Goal: Task Accomplishment & Management: Manage account settings

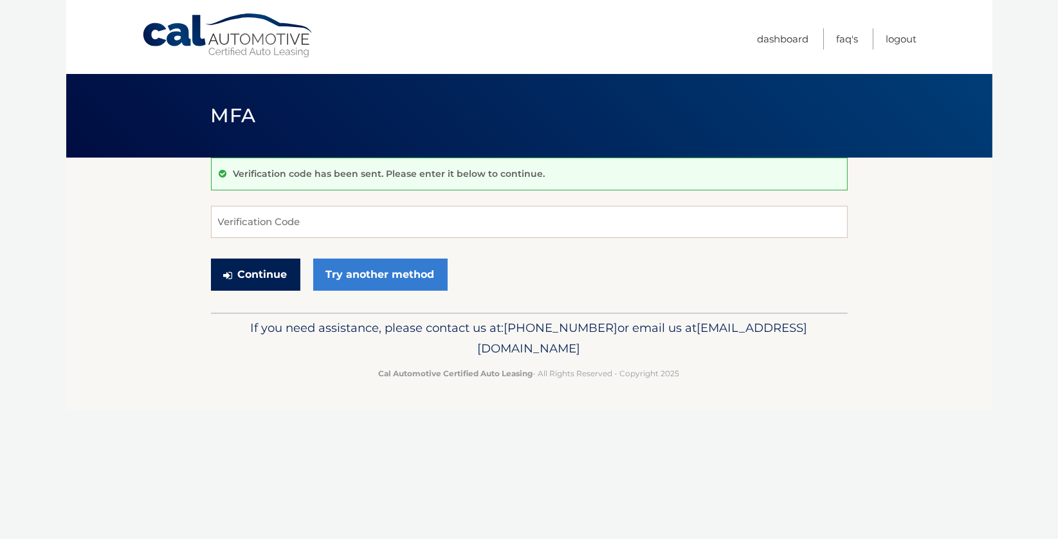
click at [243, 275] on button "Continue" at bounding box center [255, 275] width 89 height 32
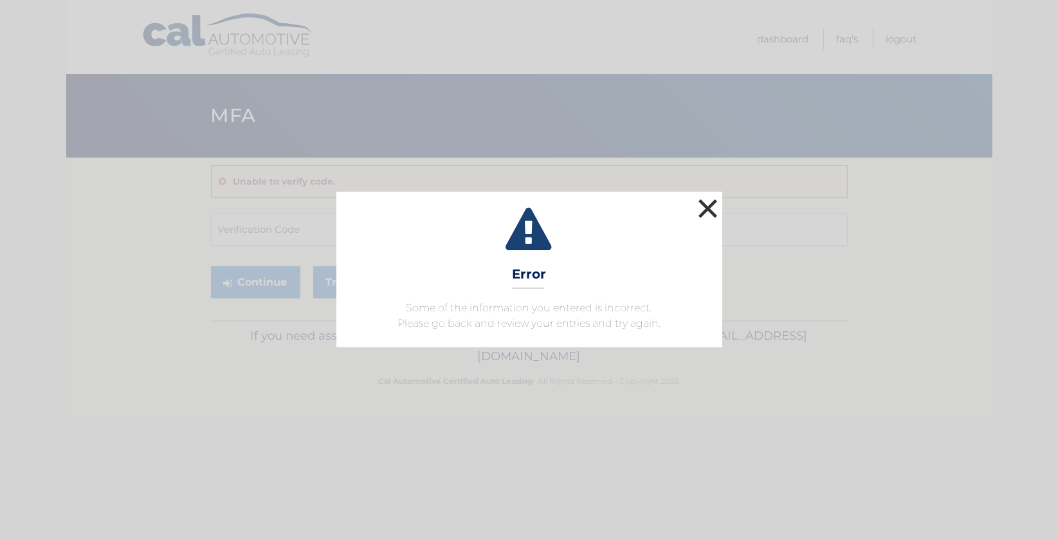
click at [709, 207] on button "×" at bounding box center [709, 209] width 26 height 26
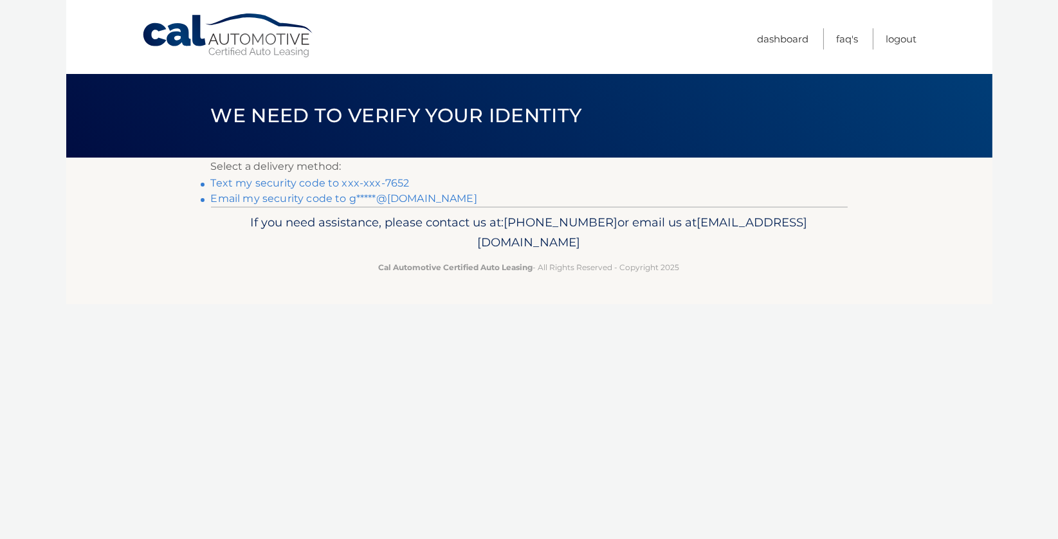
click at [394, 182] on link "Text my security code to xxx-xxx-7652" at bounding box center [310, 183] width 199 height 12
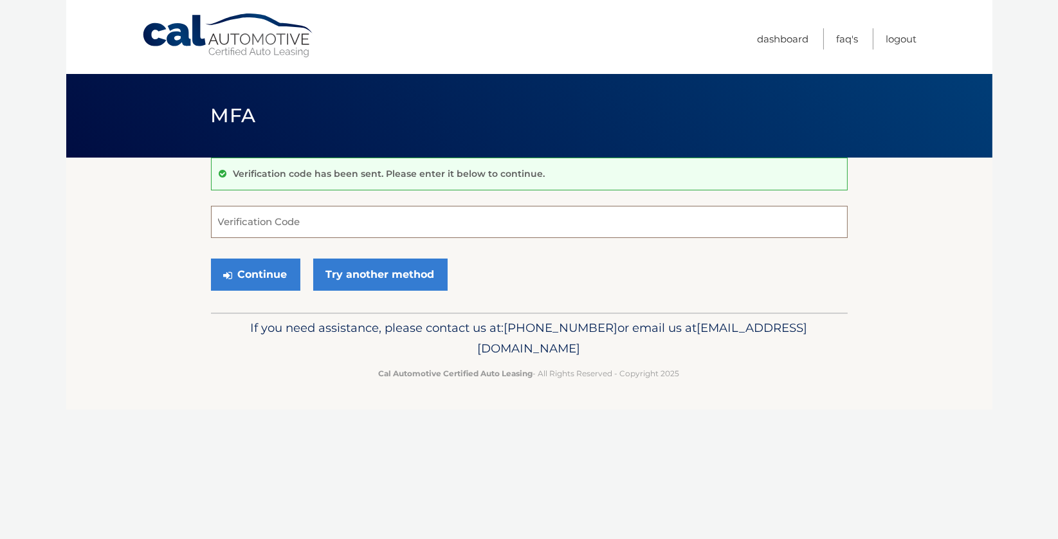
click at [300, 223] on input "Verification Code" at bounding box center [529, 222] width 637 height 32
type input "875037"
click at [237, 273] on button "Continue" at bounding box center [255, 275] width 89 height 32
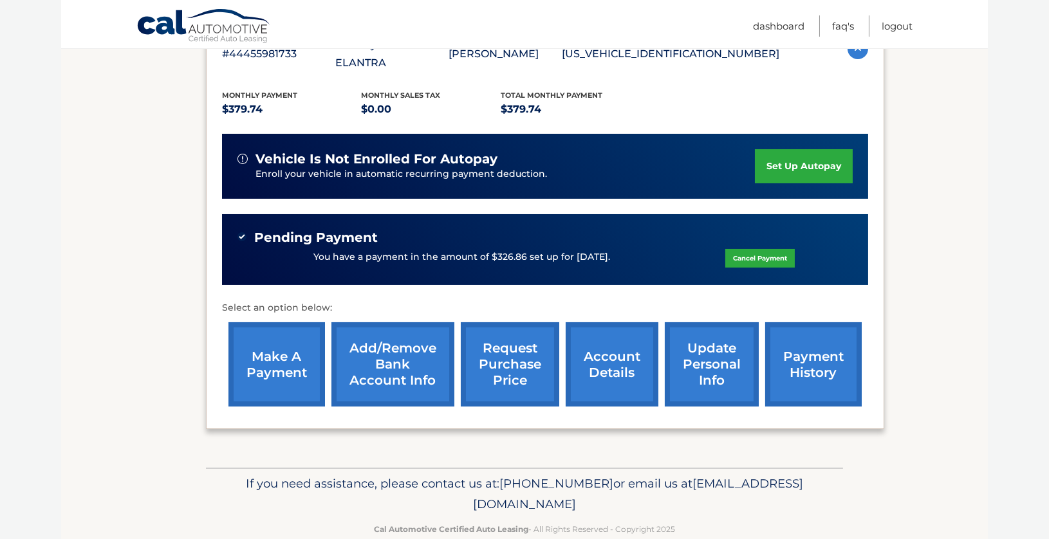
scroll to position [263, 0]
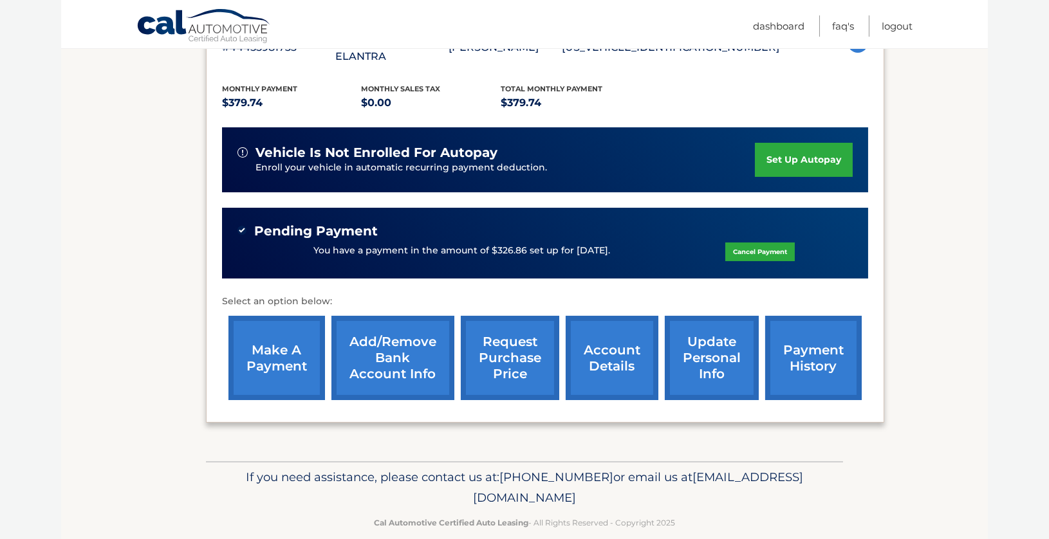
click at [598, 344] on link "account details" at bounding box center [612, 358] width 93 height 84
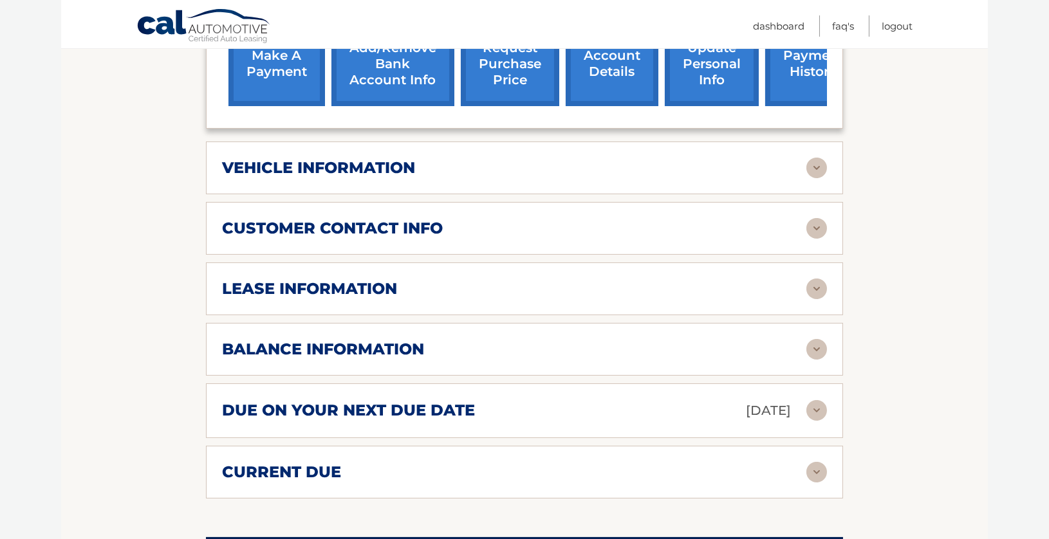
scroll to position [579, 0]
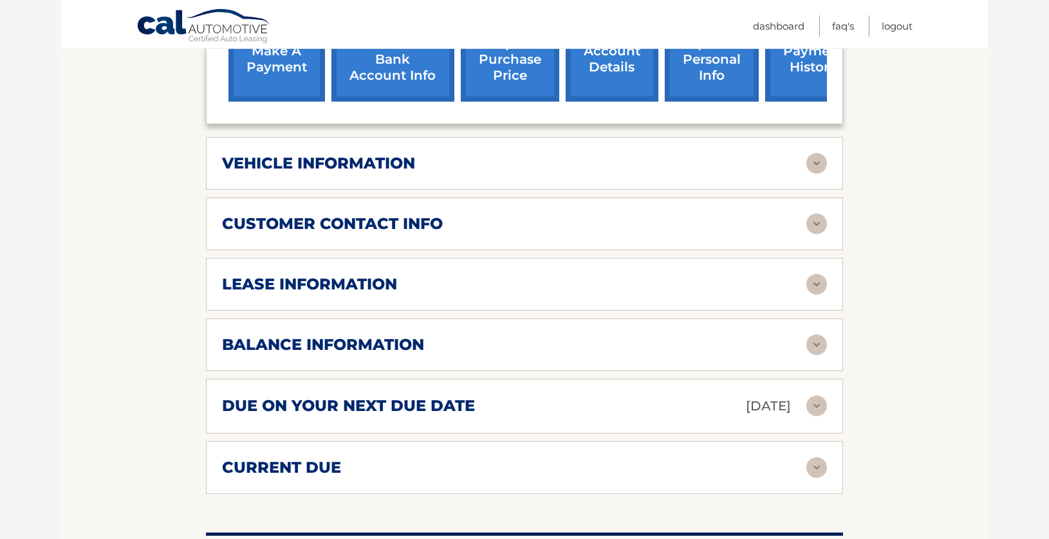
click at [818, 214] on img at bounding box center [816, 224] width 21 height 21
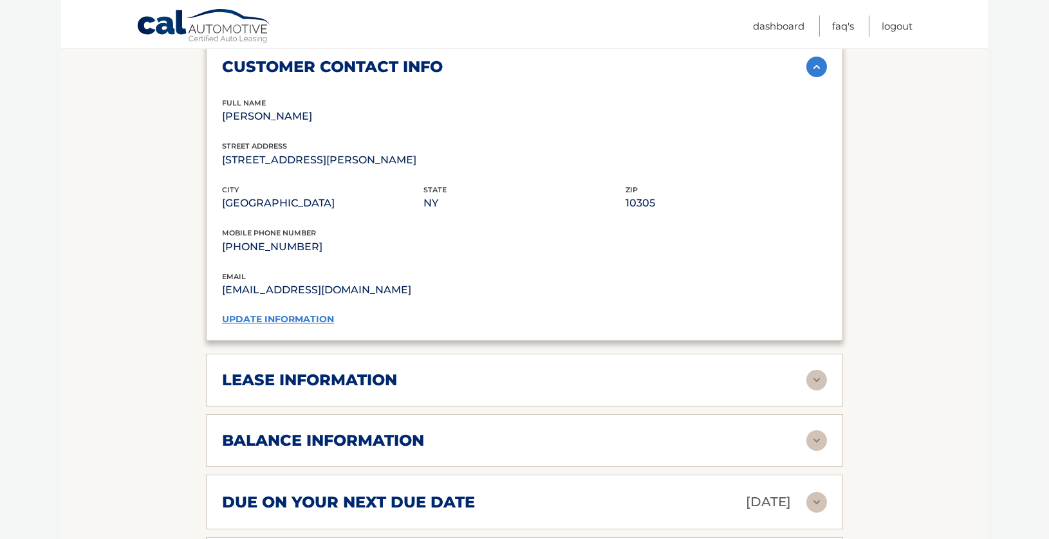
scroll to position [772, 0]
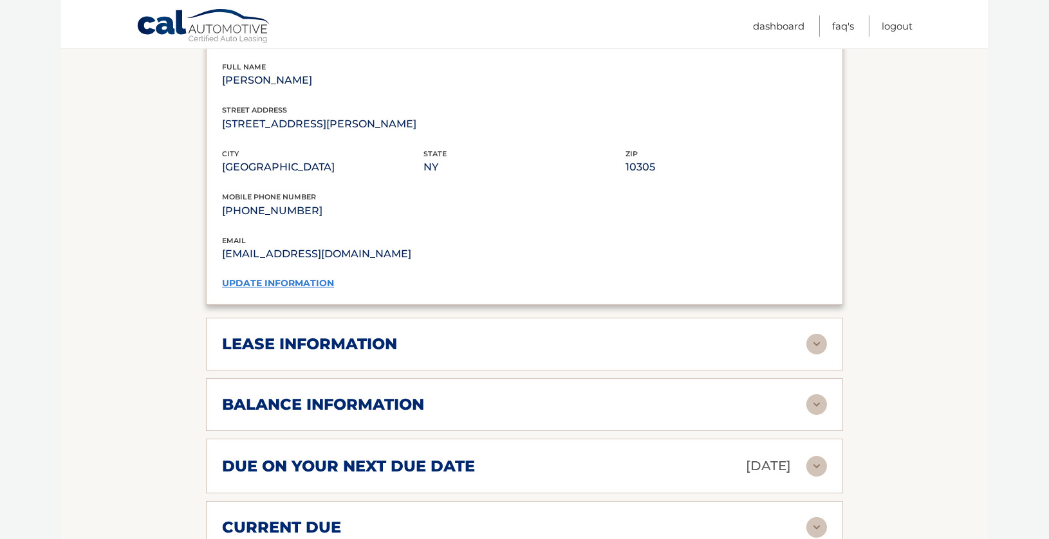
click at [816, 334] on img at bounding box center [816, 344] width 21 height 21
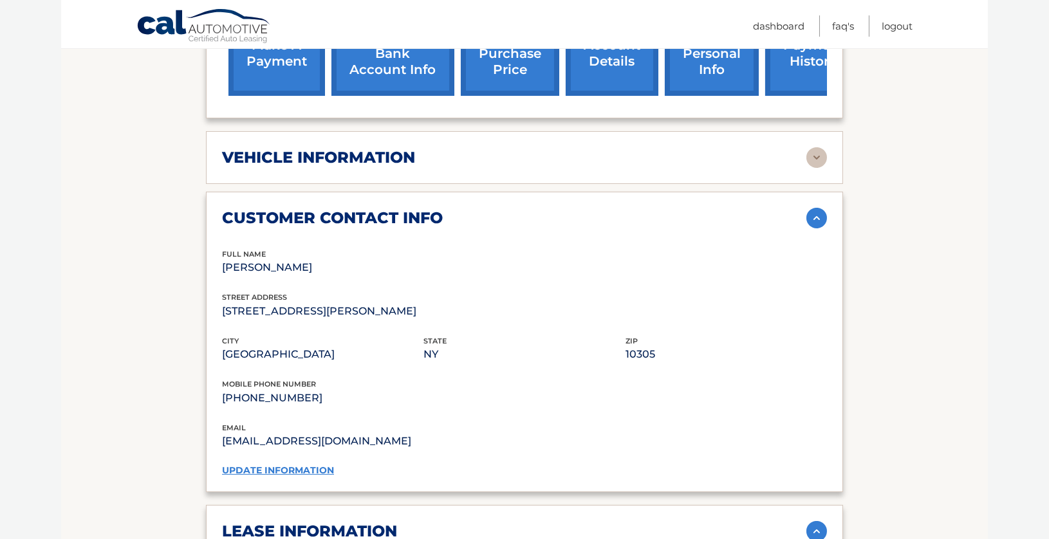
scroll to position [314, 0]
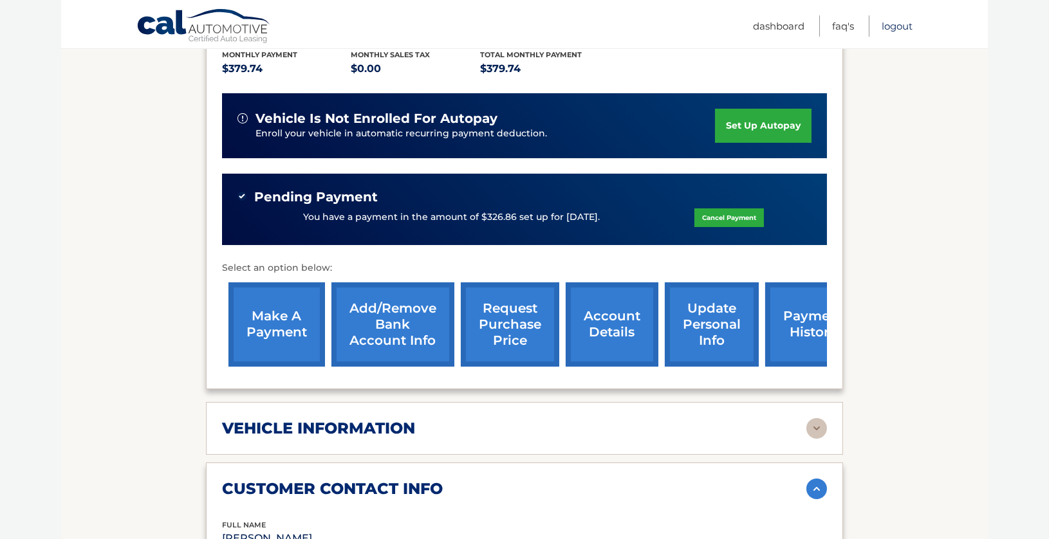
click at [899, 23] on link "Logout" at bounding box center [896, 25] width 31 height 21
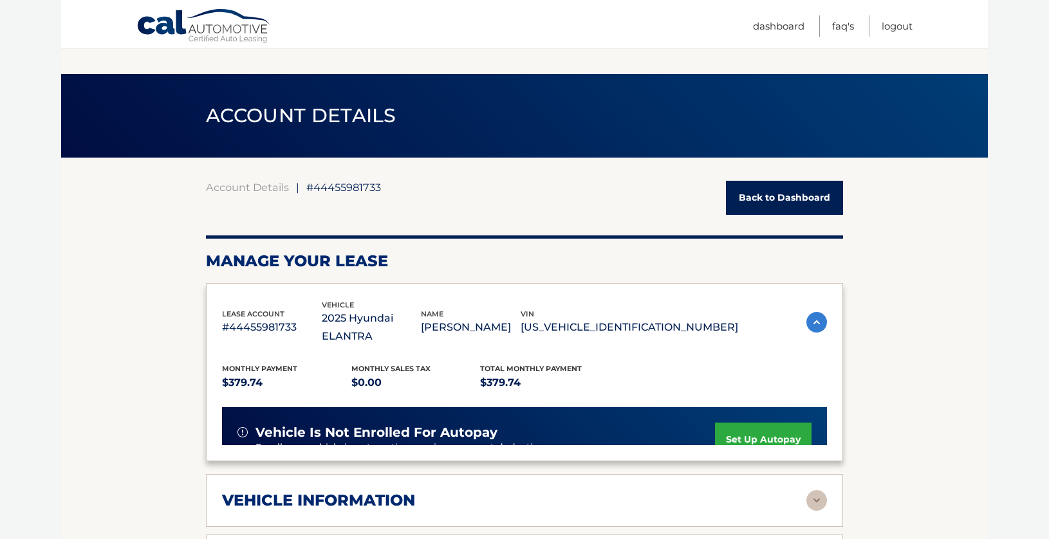
scroll to position [311, 0]
